Goal: Find specific page/section: Find specific page/section

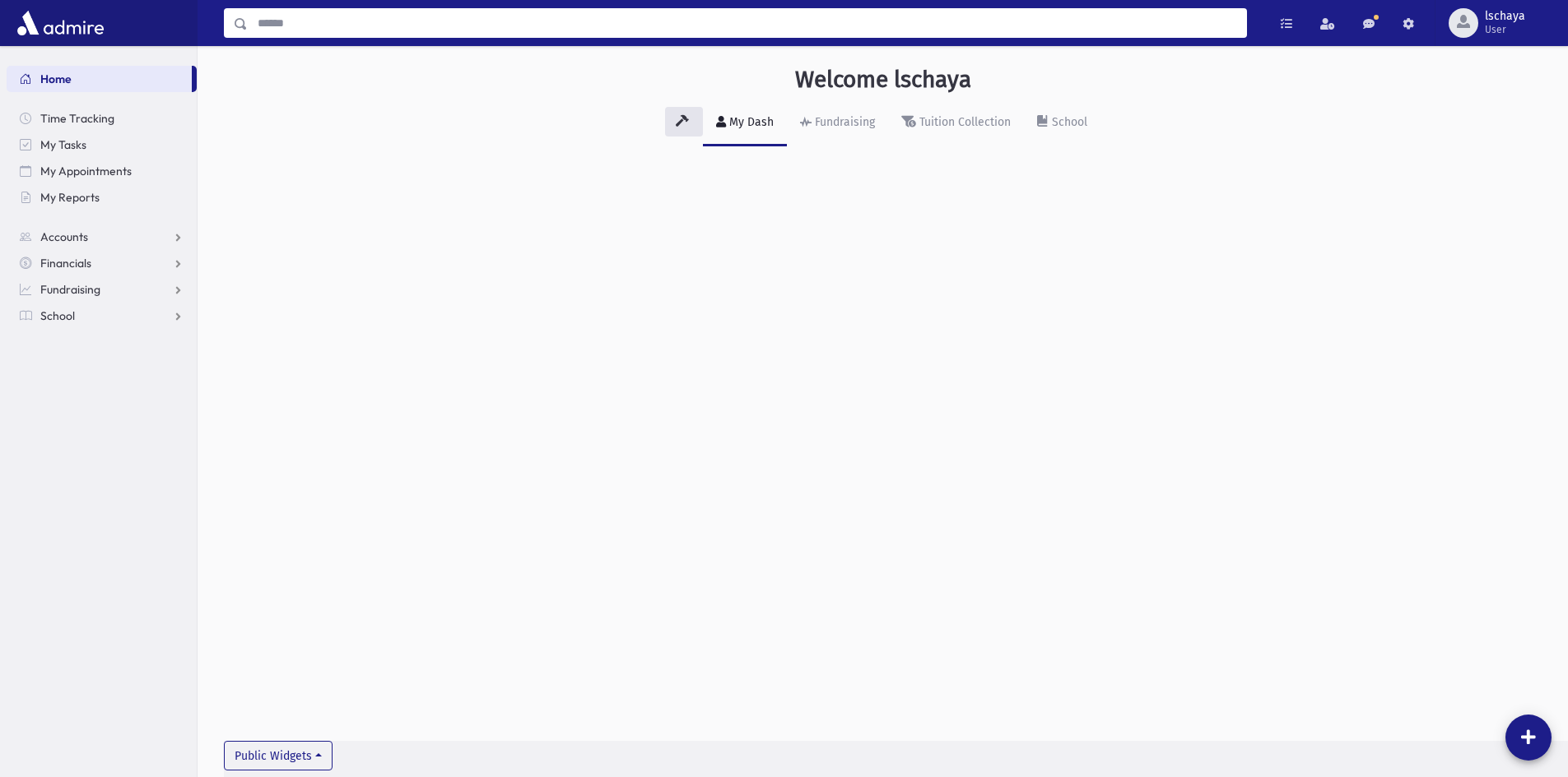
click at [286, 31] on input "Search" at bounding box center [747, 23] width 999 height 30
type input "*****"
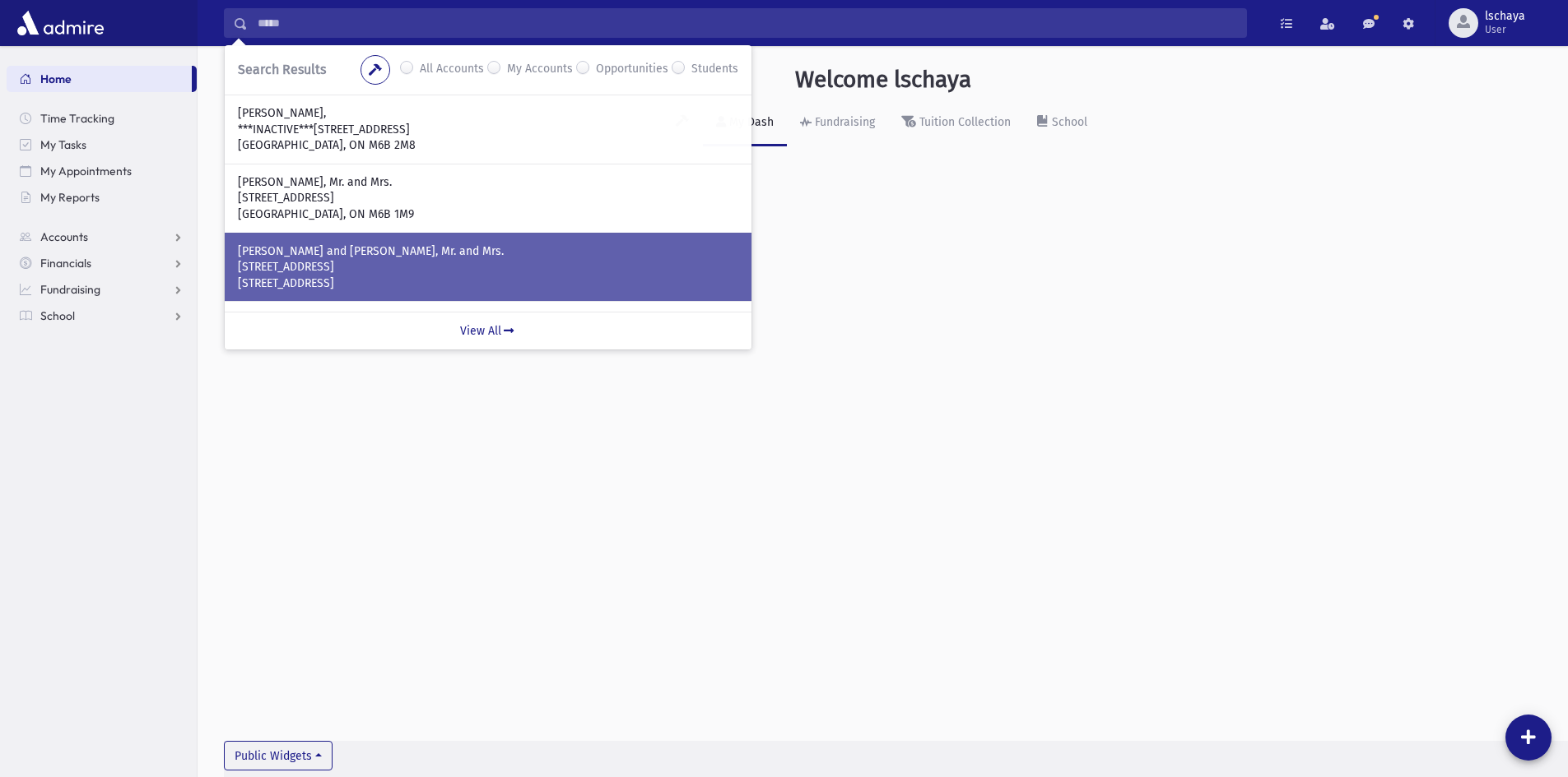
click at [400, 251] on p "GROSZ, Avrum Shmuel and Leah, Mr. and Mrs." at bounding box center [488, 251] width 501 height 17
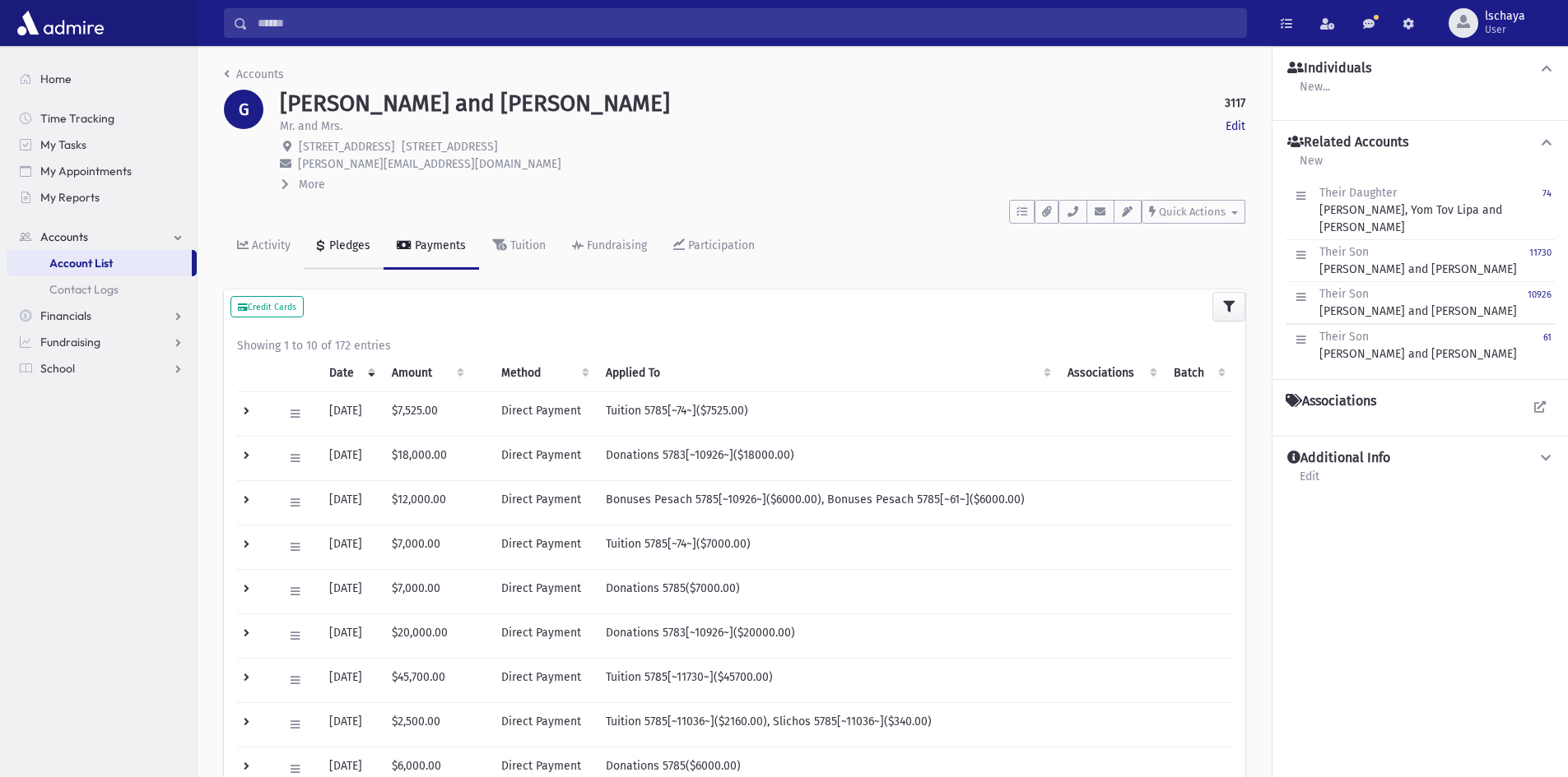
click at [359, 247] on div "Pledges" at bounding box center [347, 245] width 44 height 14
